Goal: Transaction & Acquisition: Purchase product/service

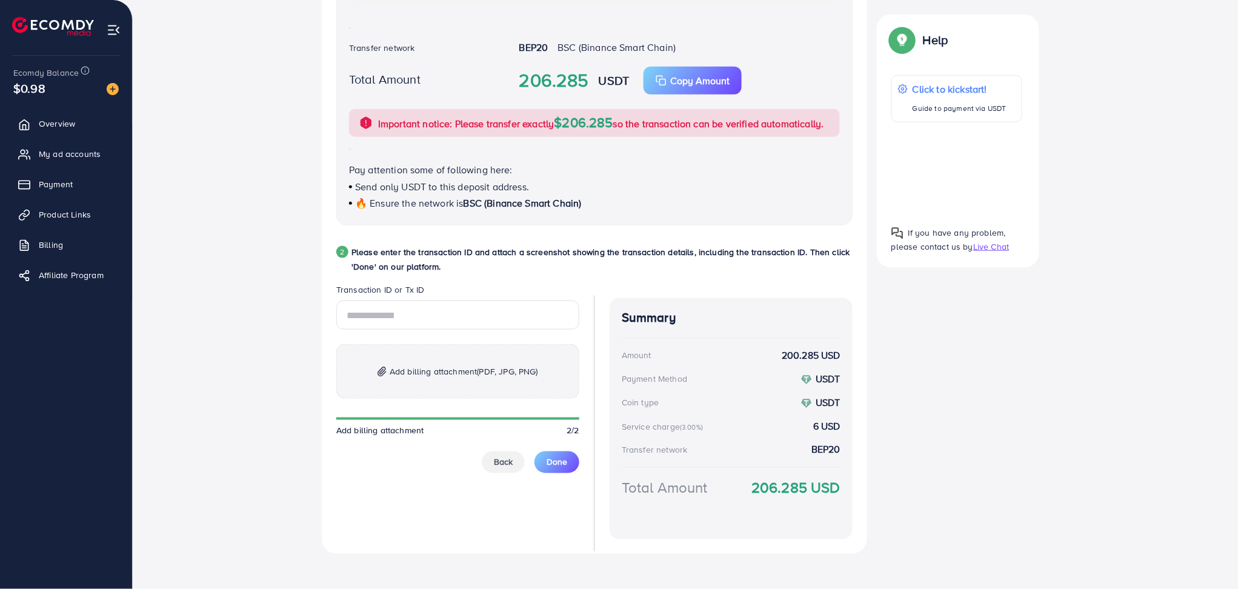
scroll to position [404, 0]
click at [439, 388] on p "Add billing attachment (PDF, JPG, PNG)" at bounding box center [457, 372] width 243 height 55
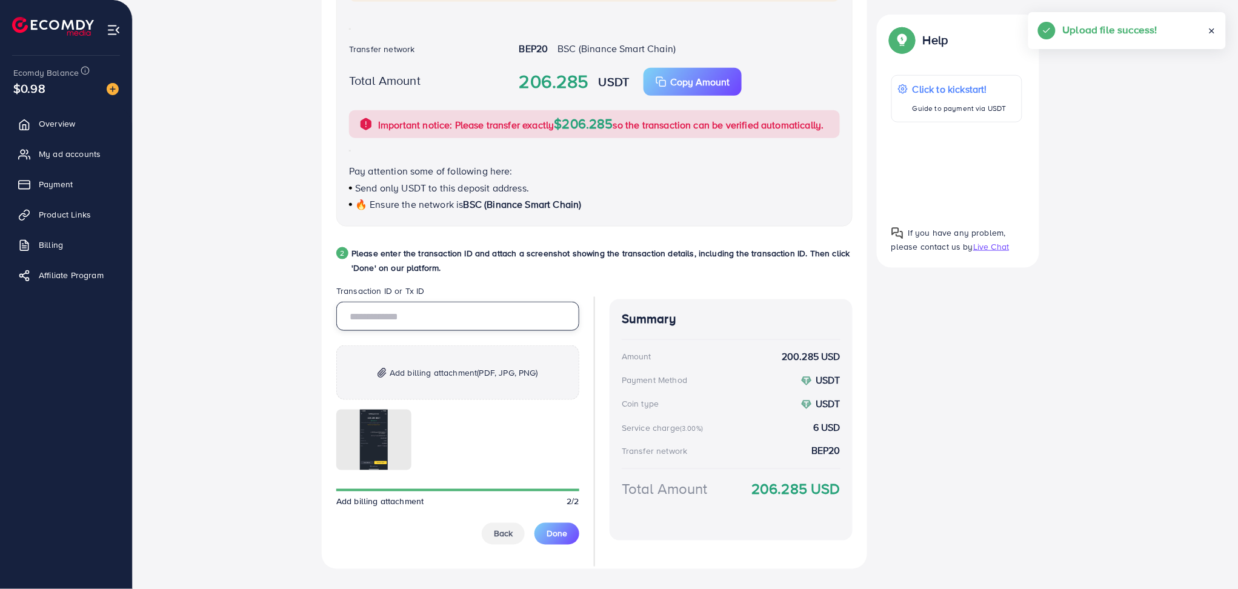
click at [453, 315] on input "text" at bounding box center [457, 316] width 243 height 29
click at [482, 304] on input "text" at bounding box center [457, 316] width 243 height 29
type input "**********"
click at [545, 531] on button "Done" at bounding box center [557, 534] width 45 height 22
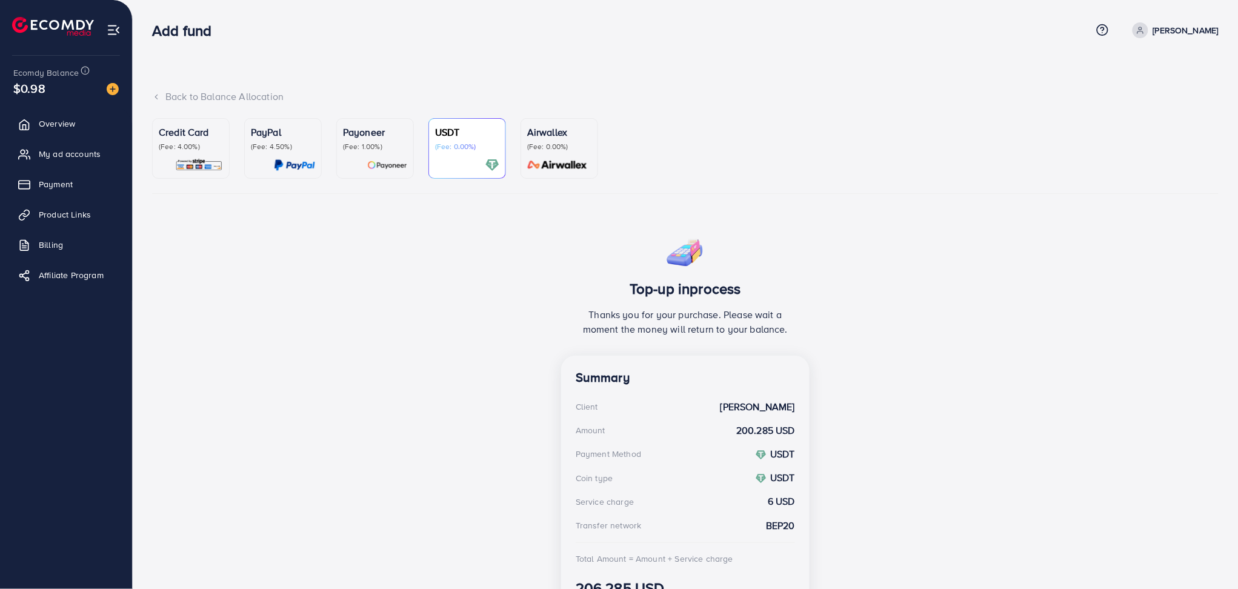
scroll to position [70, 0]
